Goal: Check status: Check status

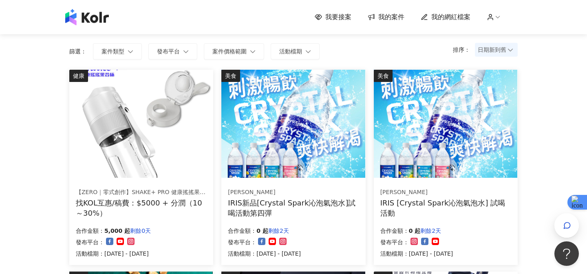
scroll to position [80, 0]
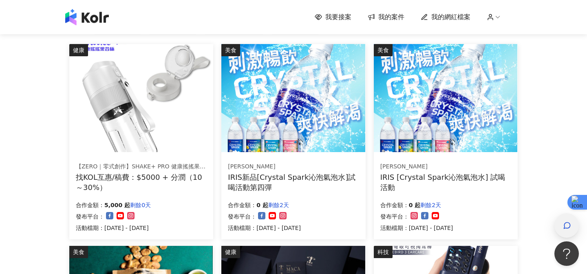
click at [568, 234] on div "button" at bounding box center [566, 225] width 11 height 18
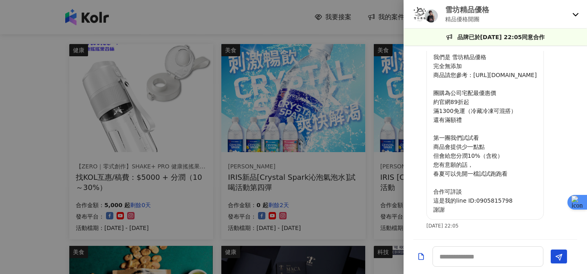
scroll to position [41, 0]
click at [578, 14] on icon at bounding box center [575, 14] width 7 height 7
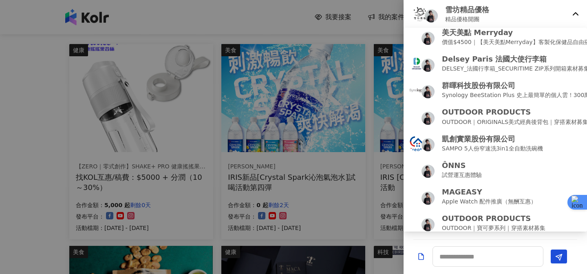
scroll to position [168, 0]
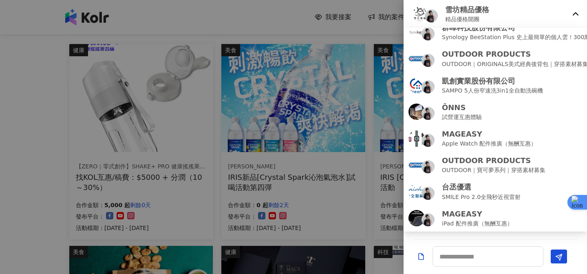
click at [373, 30] on div at bounding box center [293, 137] width 587 height 274
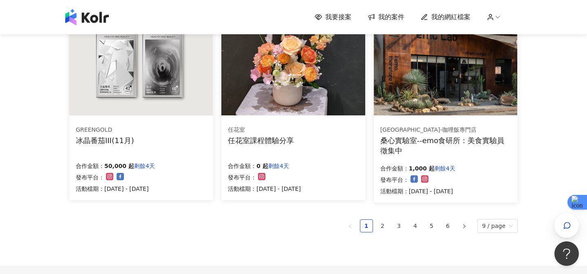
scroll to position [523, 0]
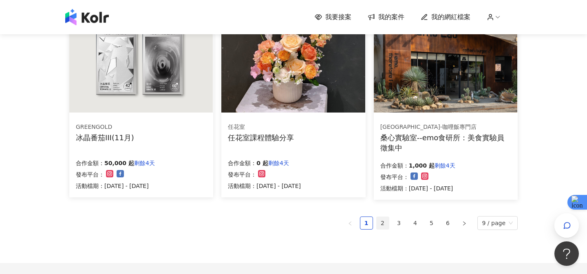
click at [385, 225] on link "2" at bounding box center [383, 223] width 12 height 12
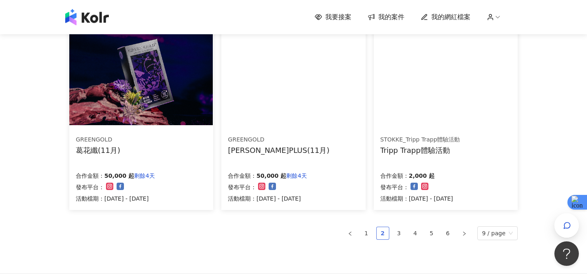
scroll to position [508, 0]
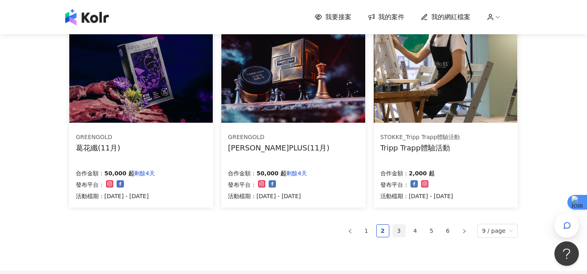
click at [403, 231] on link "3" at bounding box center [399, 231] width 12 height 12
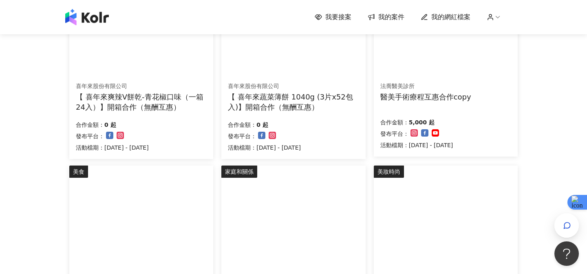
scroll to position [600, 0]
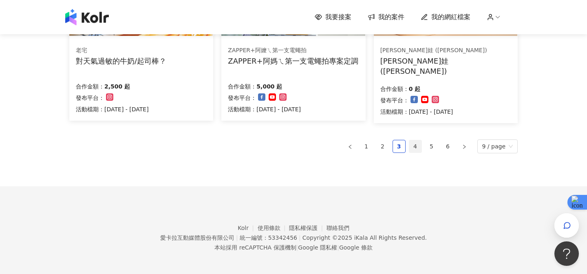
click at [416, 148] on link "4" at bounding box center [415, 146] width 12 height 12
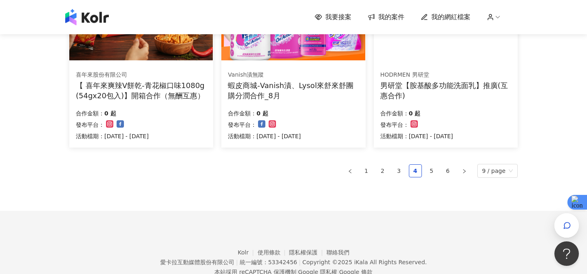
scroll to position [602, 0]
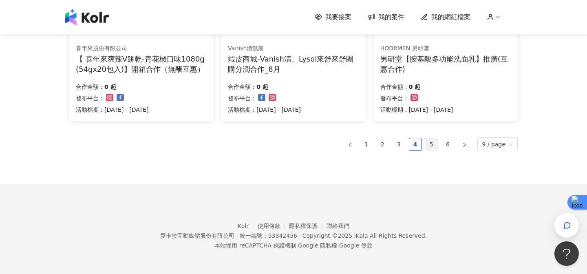
click at [435, 144] on link "5" at bounding box center [431, 144] width 12 height 12
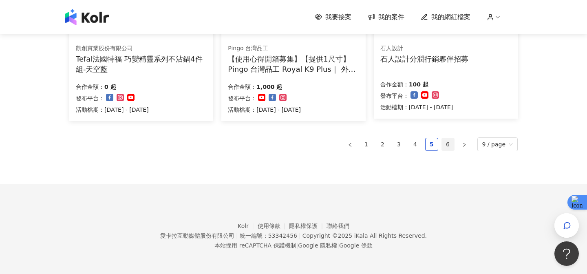
click at [448, 148] on link "6" at bounding box center [448, 144] width 12 height 12
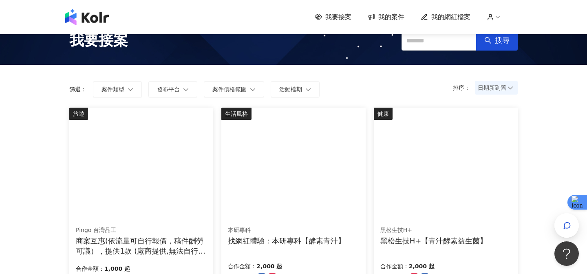
scroll to position [0, 0]
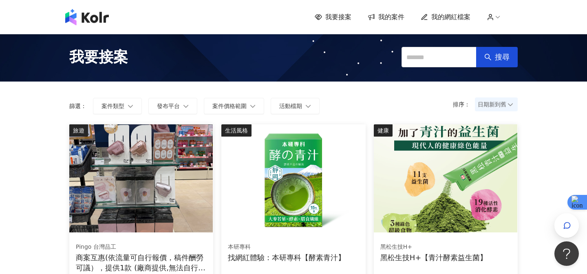
click at [380, 18] on span "我的案件" at bounding box center [391, 17] width 26 height 9
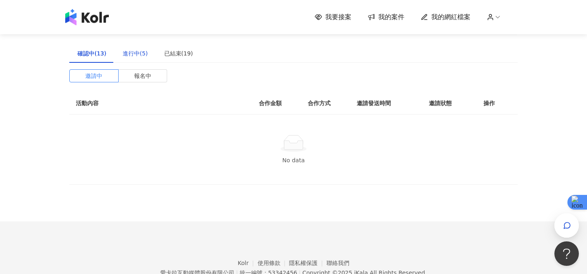
click at [139, 54] on div "進行中(5)" at bounding box center [135, 53] width 25 height 9
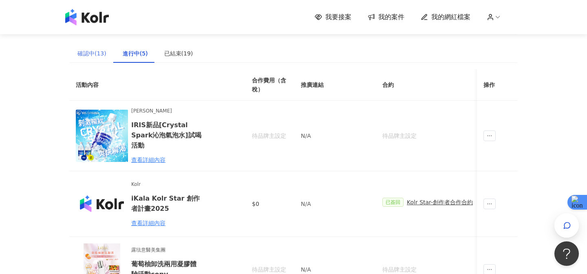
click at [86, 47] on div "確認中(13)" at bounding box center [91, 53] width 45 height 19
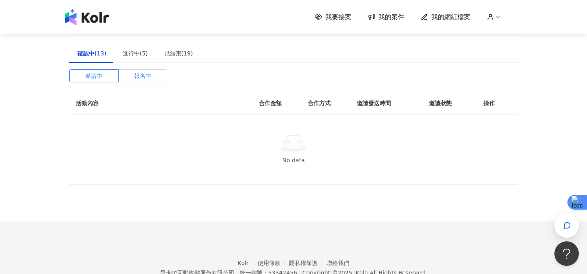
click at [138, 78] on span "報名中" at bounding box center [142, 76] width 17 height 12
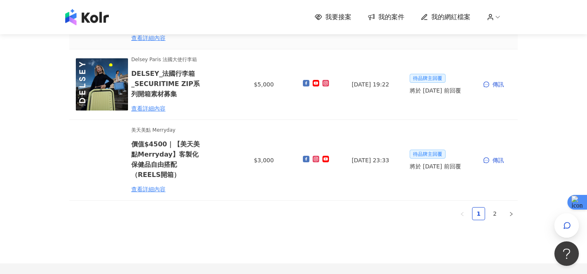
scroll to position [601, 0]
